Goal: Navigation & Orientation: Find specific page/section

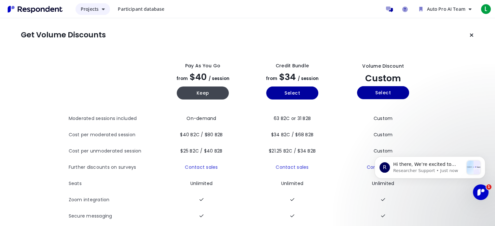
click at [108, 7] on button "Projects" at bounding box center [93, 9] width 35 height 12
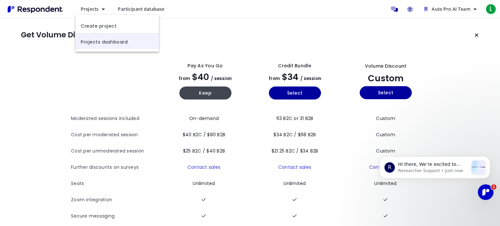
click at [111, 43] on link "Projects dashboard" at bounding box center [117, 42] width 83 height 16
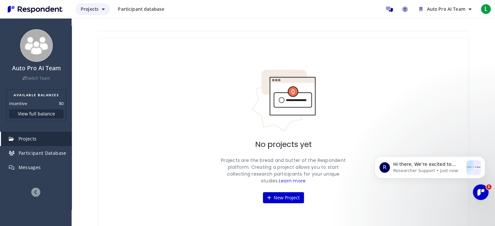
click at [99, 8] on button "Projects" at bounding box center [93, 9] width 35 height 12
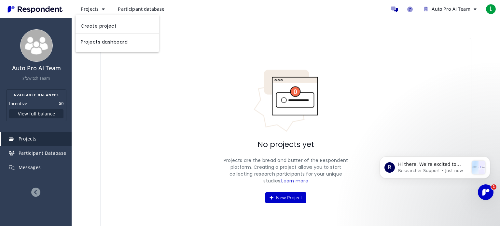
click at [155, 7] on md-backdrop at bounding box center [250, 113] width 500 height 226
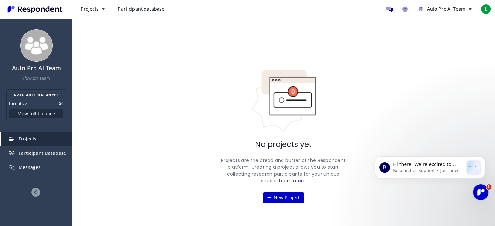
click at [156, 7] on span "Participant database" at bounding box center [141, 9] width 47 height 6
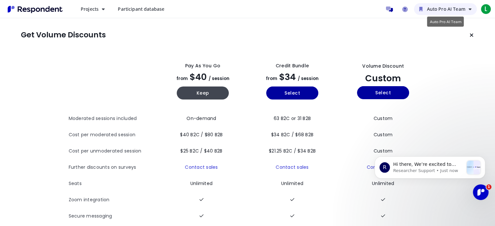
click at [469, 10] on icon "Auto Pro AI Team" at bounding box center [470, 9] width 3 height 5
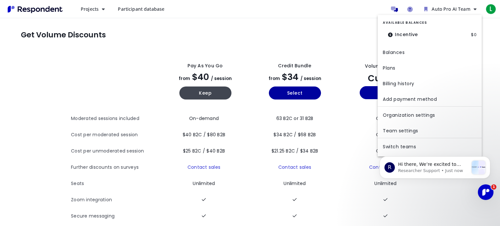
click at [352, 4] on md-backdrop at bounding box center [250, 113] width 500 height 226
